Goal: Complete application form: Complete application form

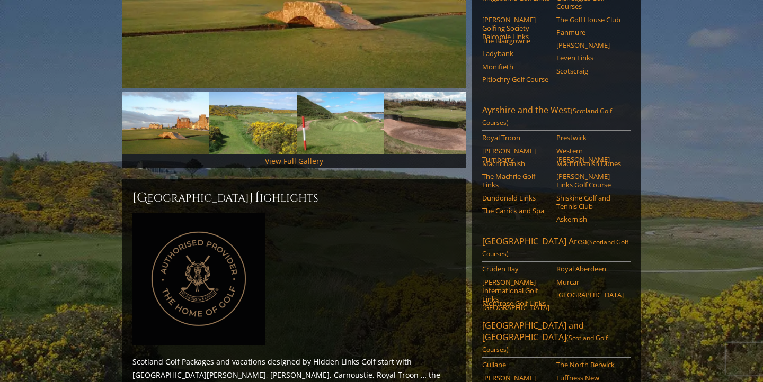
scroll to position [292, 0]
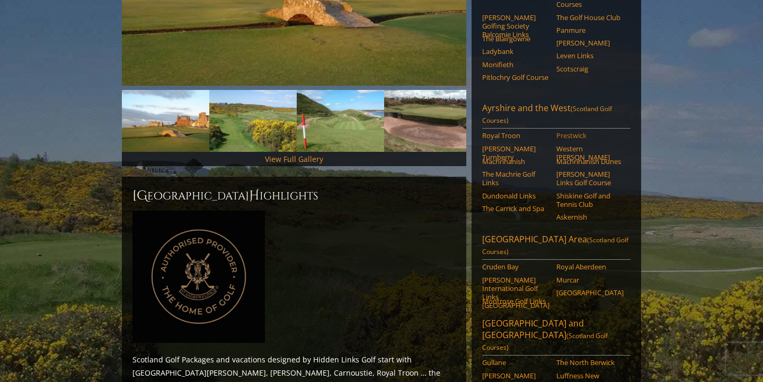
click at [566, 131] on link "Prestwick" at bounding box center [589, 135] width 67 height 8
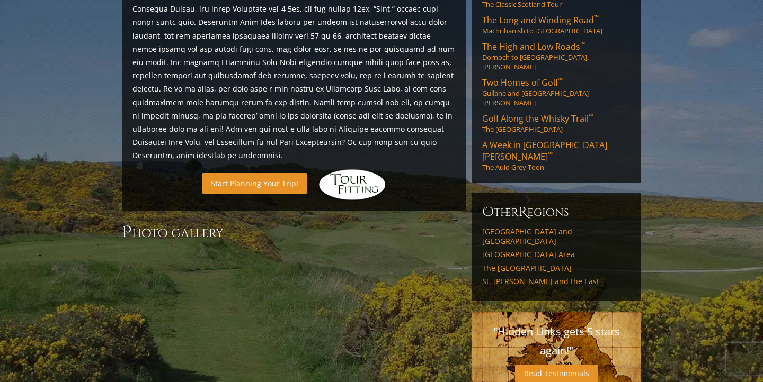
scroll to position [542, 0]
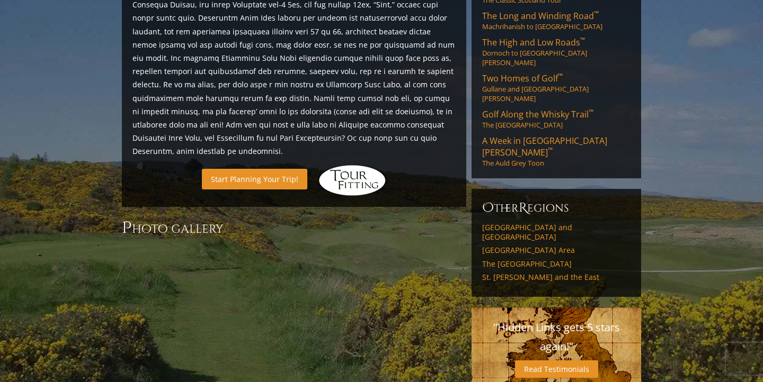
click at [252, 169] on link "Start Planning Your Trip!" at bounding box center [254, 179] width 105 height 21
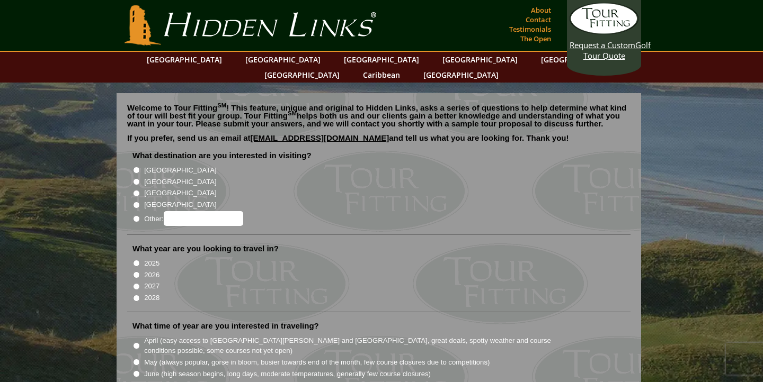
scroll to position [82, 0]
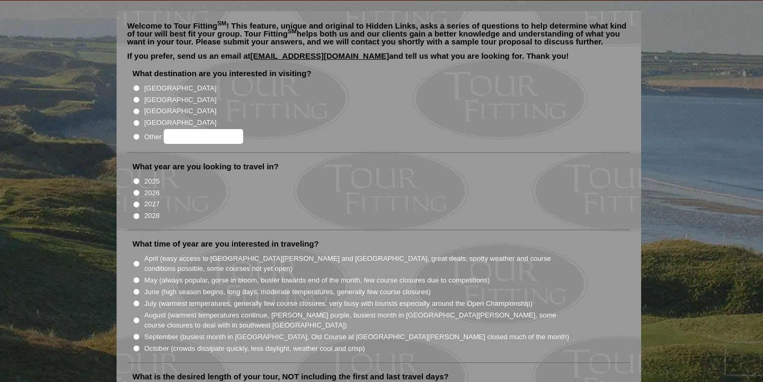
click at [137, 96] on input "[GEOGRAPHIC_DATA]" at bounding box center [136, 99] width 7 height 7
radio input "true"
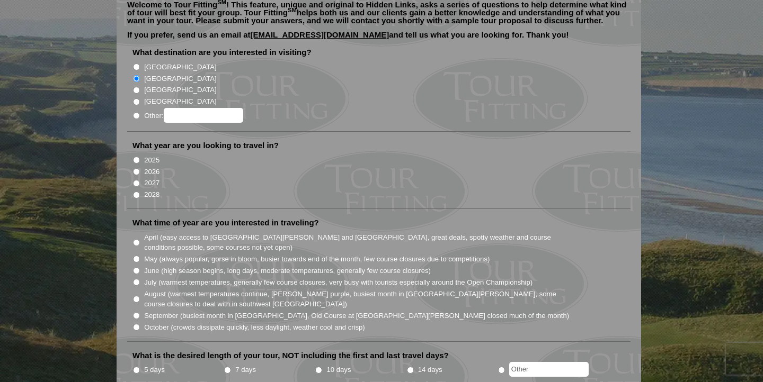
scroll to position [105, 0]
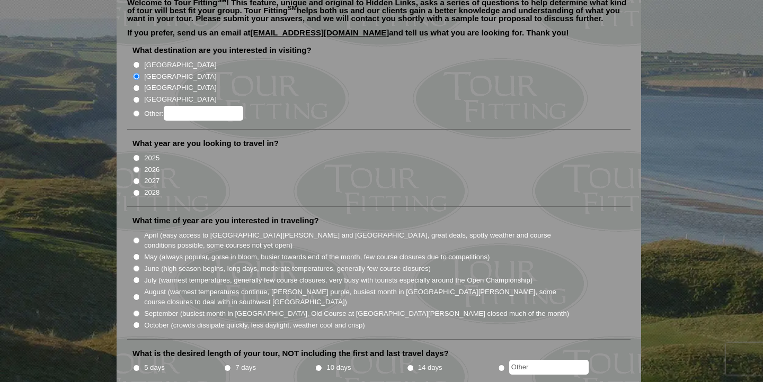
click at [136, 166] on input "2026" at bounding box center [136, 169] width 7 height 7
radio input "true"
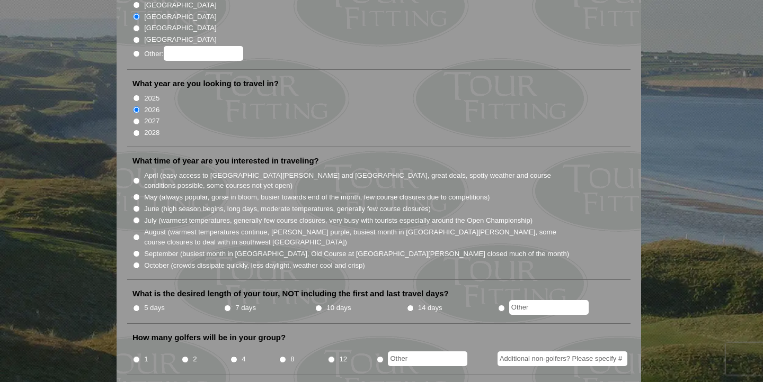
click at [137, 177] on input "April (easy access to St. Andrews and Ballybunion, great deals, spotty weather …" at bounding box center [136, 180] width 7 height 7
radio input "true"
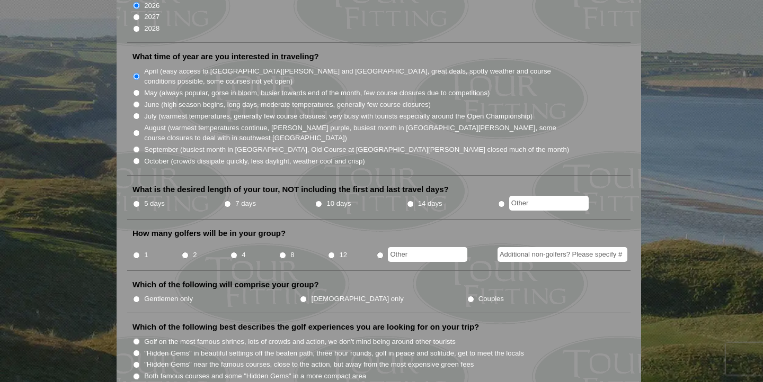
scroll to position [291, 0]
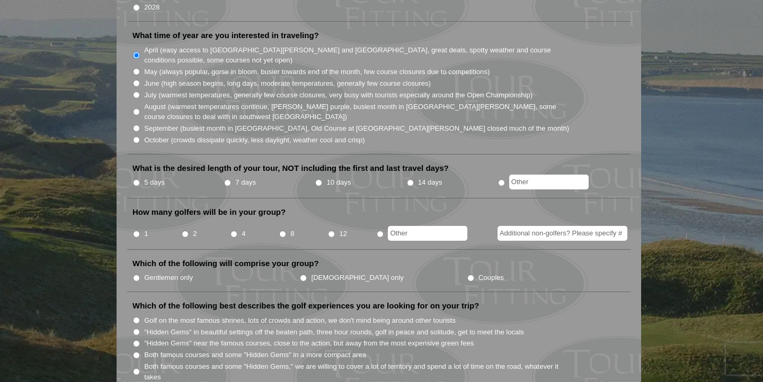
click at [228, 180] on input "7 days" at bounding box center [227, 183] width 7 height 7
radio input "true"
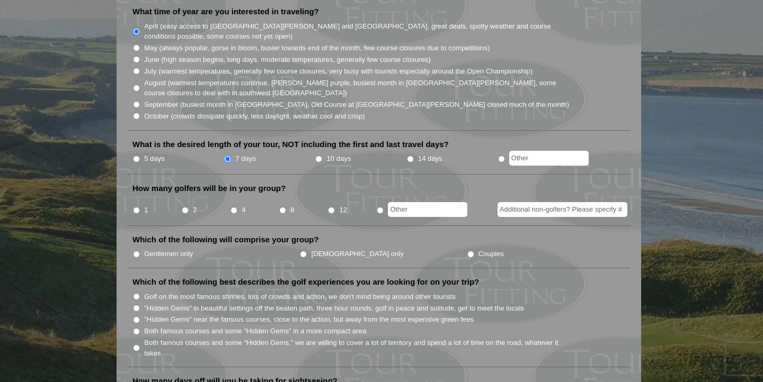
scroll to position [318, 0]
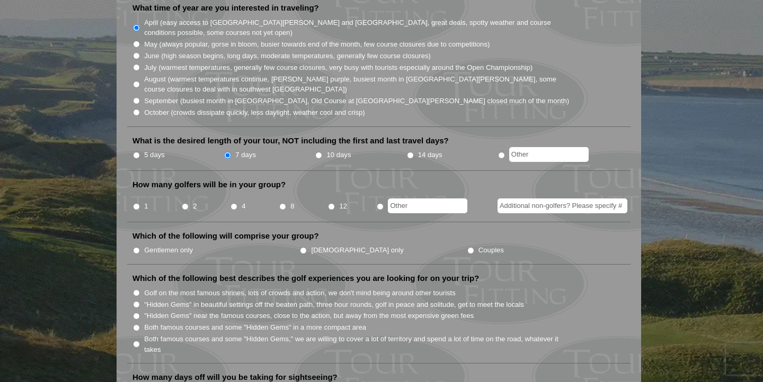
click at [186, 203] on input "2" at bounding box center [185, 206] width 7 height 7
radio input "true"
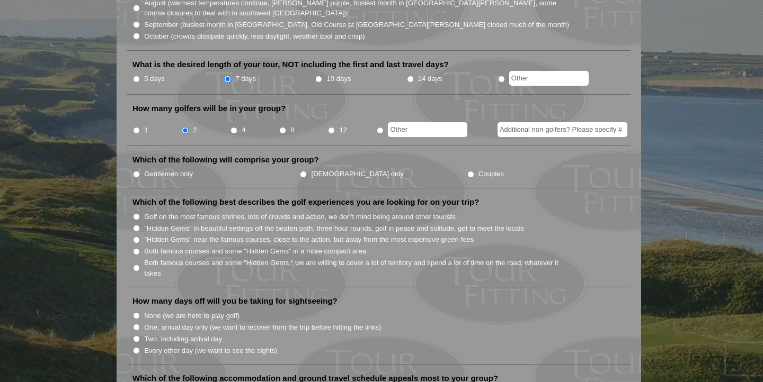
scroll to position [405, 0]
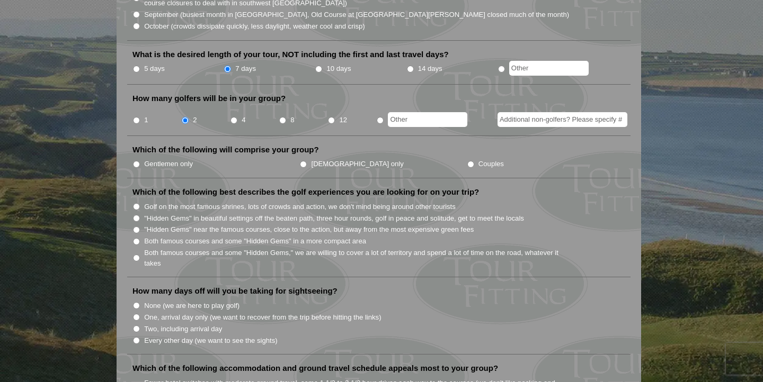
click at [131, 145] on li "Which of the following will comprise your group? Gentlemen only Ladies only Cou…" at bounding box center [378, 162] width 503 height 34
click at [136, 161] on input "Gentlemen only" at bounding box center [136, 164] width 7 height 7
radio input "true"
click at [136, 235] on li "Both famous courses and some "Hidden Gems" in a more compact area" at bounding box center [382, 241] width 501 height 12
click at [136, 238] on input "Both famous courses and some "Hidden Gems" in a more compact area" at bounding box center [136, 241] width 7 height 7
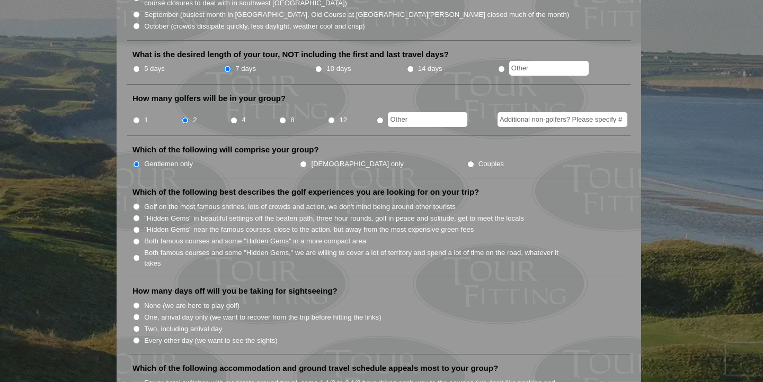
radio input "true"
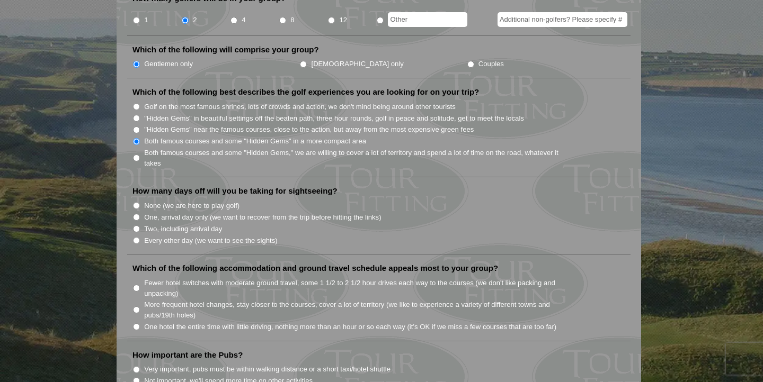
scroll to position [505, 0]
click at [136, 199] on li "None (we are here to play golf)" at bounding box center [382, 205] width 501 height 12
click at [136, 202] on input "None (we are here to play golf)" at bounding box center [136, 205] width 7 height 7
radio input "true"
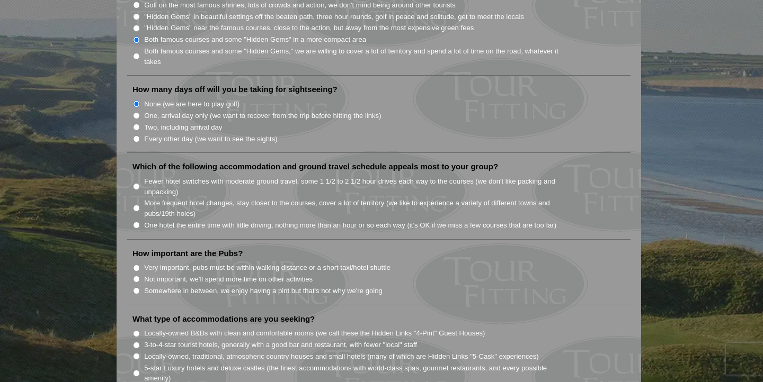
scroll to position [607, 0]
click at [136, 183] on input "Fewer hotel switches with moderate ground travel, some 1 1/2 to 2 1/2 hour driv…" at bounding box center [136, 186] width 7 height 7
radio input "true"
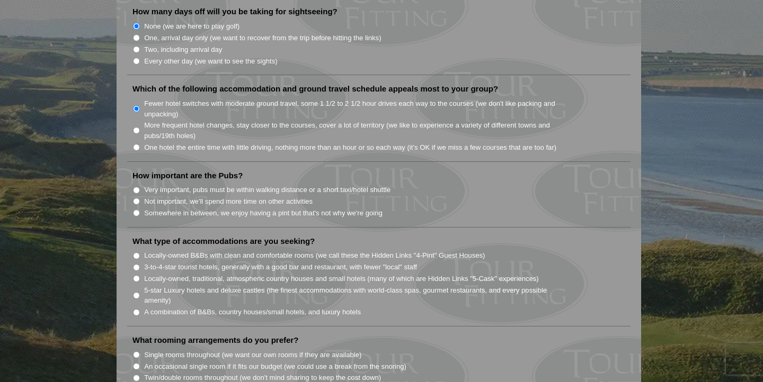
scroll to position [685, 0]
click at [138, 186] on input "Very important, pubs must be within walking distance or a short taxi/hotel shut…" at bounding box center [136, 189] width 7 height 7
radio input "true"
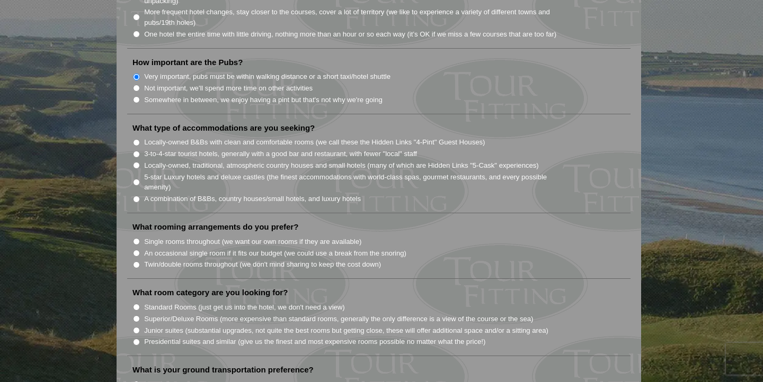
scroll to position [803, 0]
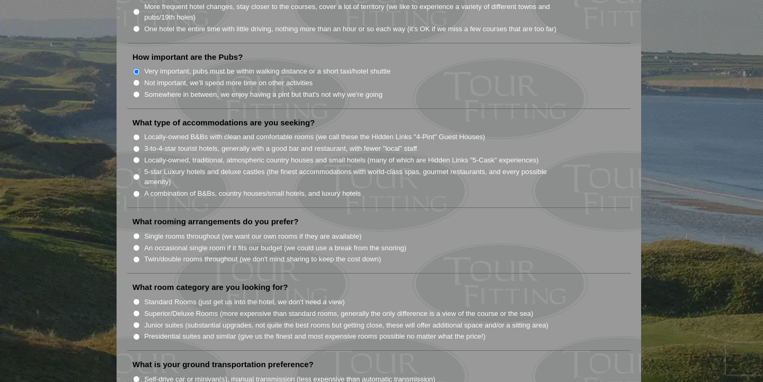
click at [136, 134] on input "Locally-owned B&Bs with clean and comfortable rooms (we call these the Hidden L…" at bounding box center [136, 137] width 7 height 7
radio input "true"
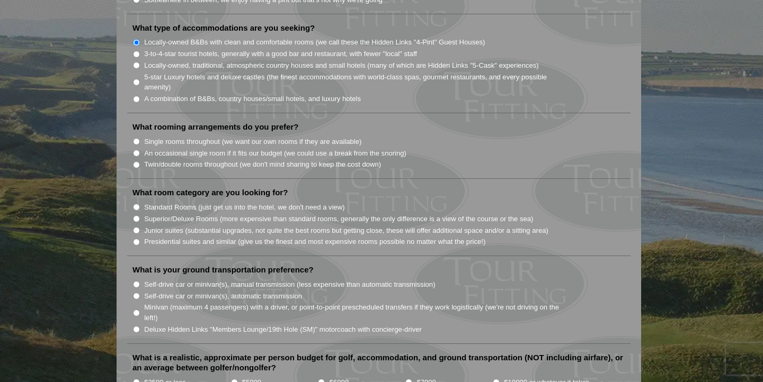
scroll to position [899, 0]
click at [136, 137] on input "Single rooms throughout (we want our own rooms if they are available)" at bounding box center [136, 140] width 7 height 7
radio input "true"
click at [136, 157] on li "Twin/double rooms throughout (we don't mind sharing to keep the cost down)" at bounding box center [382, 163] width 501 height 12
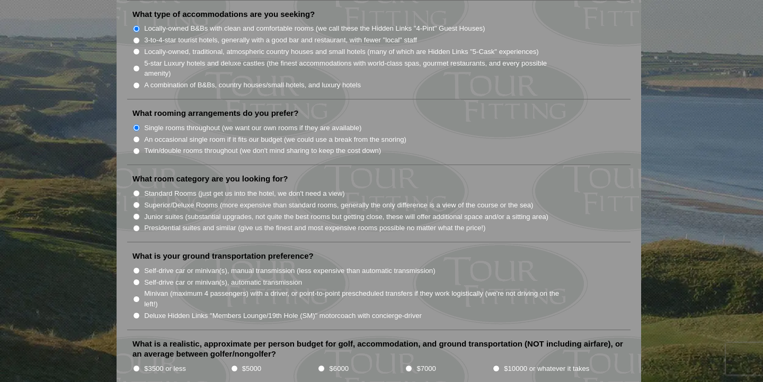
scroll to position [913, 0]
click at [133, 147] on input "Twin/double rooms throughout (we don't mind sharing to keep the cost down)" at bounding box center [136, 150] width 7 height 7
radio input "true"
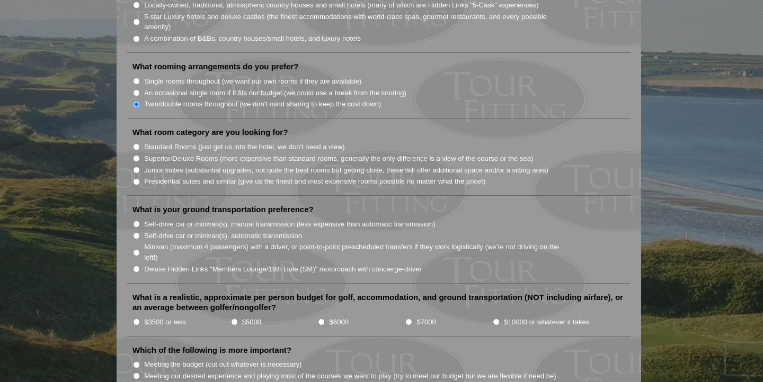
scroll to position [960, 0]
click at [138, 248] on input "Minivan (maximum 4 passengers) with a driver, or point-to-point prescheduled tr…" at bounding box center [136, 251] width 7 height 7
radio input "true"
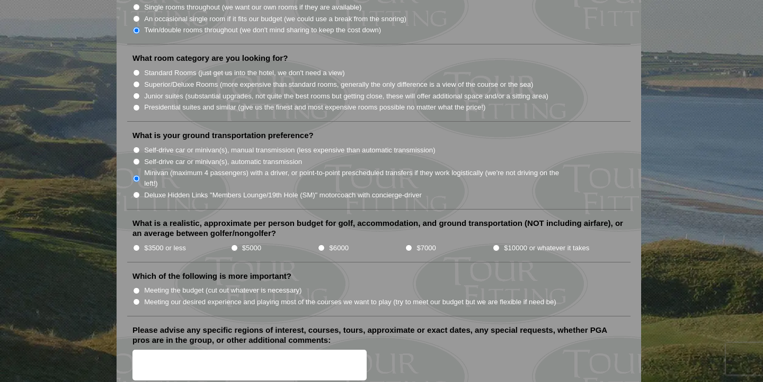
scroll to position [1034, 0]
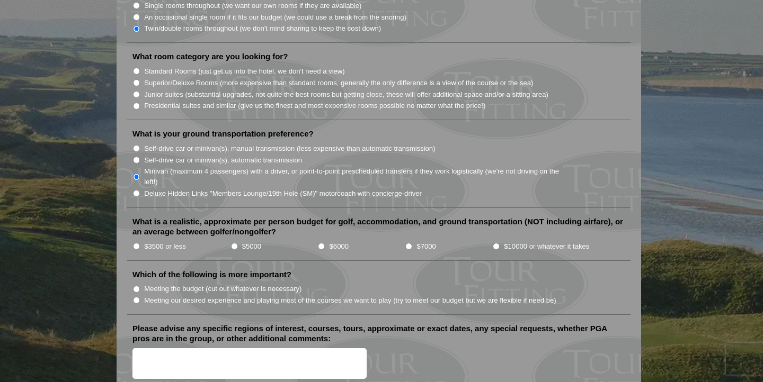
click at [135, 243] on input "$3500 or less" at bounding box center [136, 246] width 7 height 7
radio input "true"
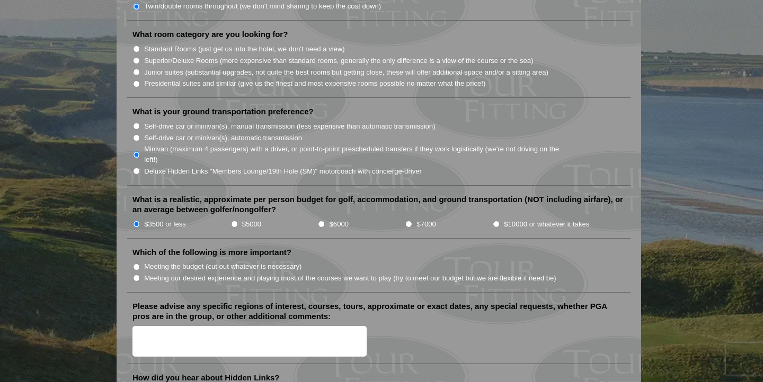
scroll to position [1056, 0]
click at [133, 46] on input "Standard Rooms (just get us into the hotel, we don't need a view)" at bounding box center [136, 49] width 7 height 7
radio input "true"
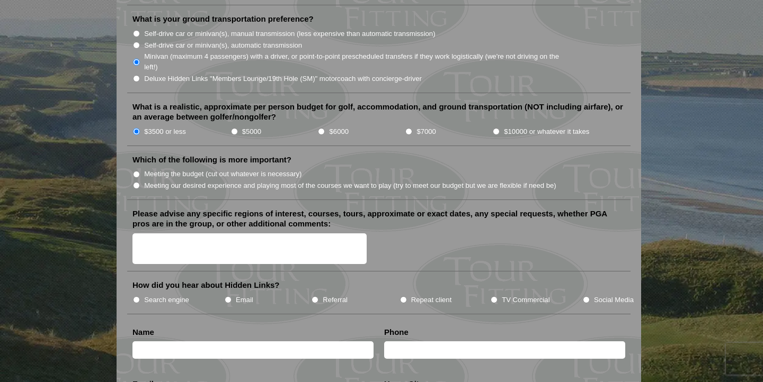
scroll to position [1153, 0]
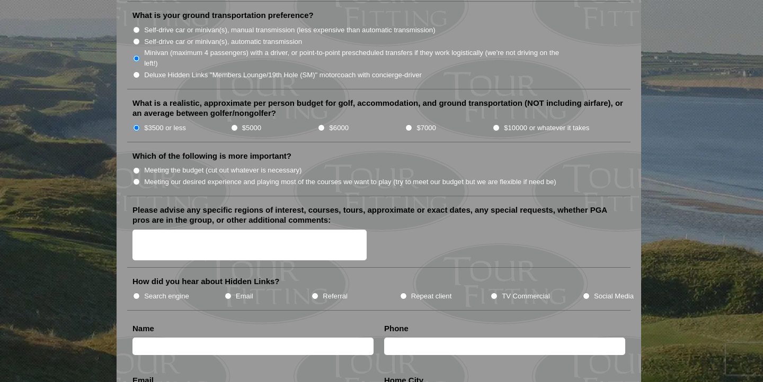
click at [137, 164] on li "Meeting the budget (cut out whatever is necessary)" at bounding box center [382, 170] width 501 height 12
click at [136, 167] on input "Meeting the budget (cut out whatever is necessary)" at bounding box center [136, 170] width 7 height 7
radio input "true"
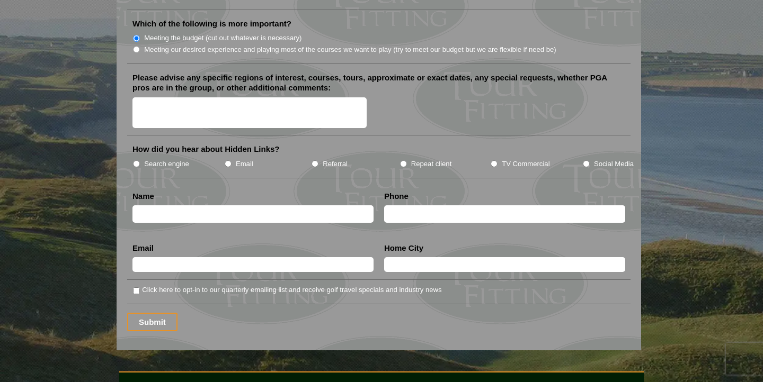
scroll to position [1278, 0]
